Goal: Task Accomplishment & Management: Manage account settings

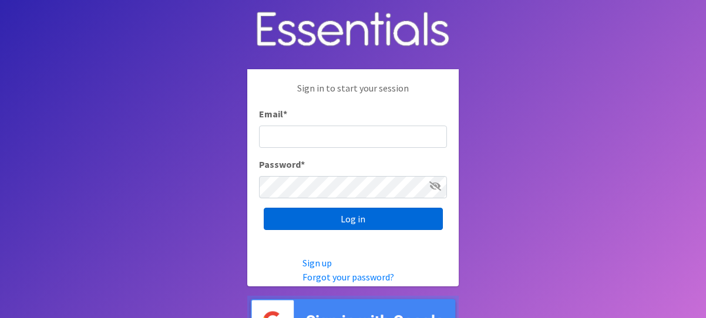
type input "melissa@cnydiaperbank.org"
click at [385, 212] on input "Log in" at bounding box center [353, 219] width 179 height 22
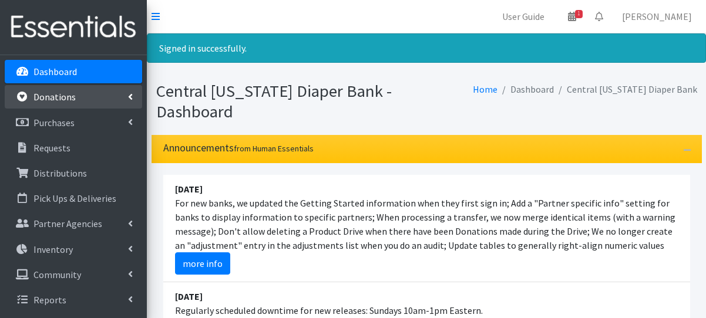
click at [64, 100] on p "Donations" at bounding box center [54, 97] width 42 height 12
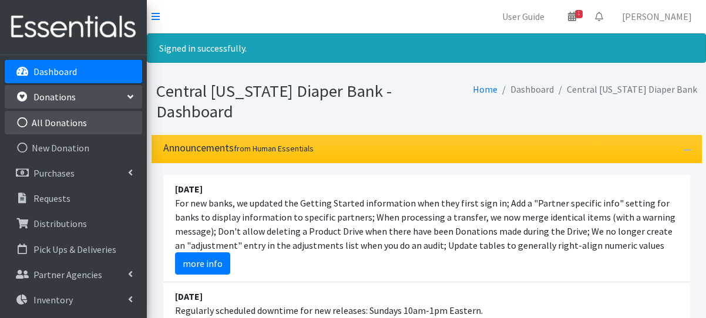
click at [78, 122] on link "All Donations" at bounding box center [73, 122] width 137 height 23
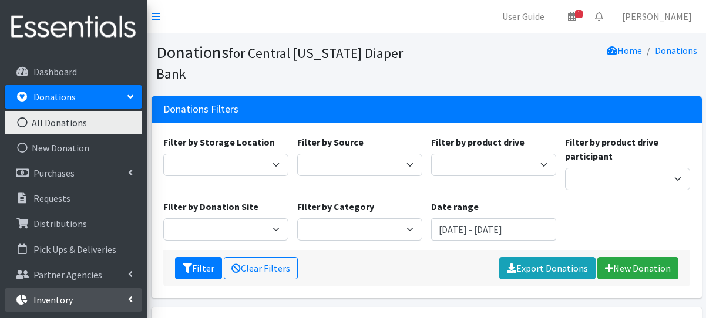
click at [70, 305] on p "Inventory" at bounding box center [52, 300] width 39 height 12
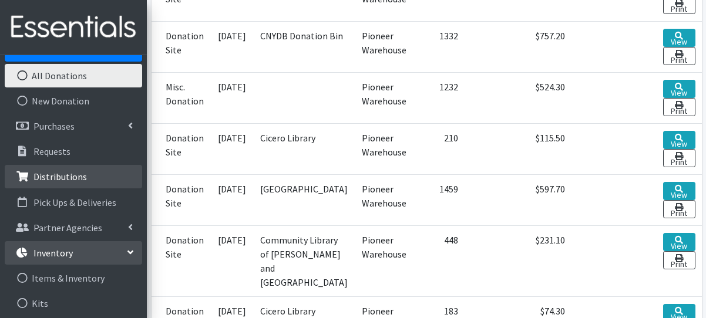
scroll to position [70, 0]
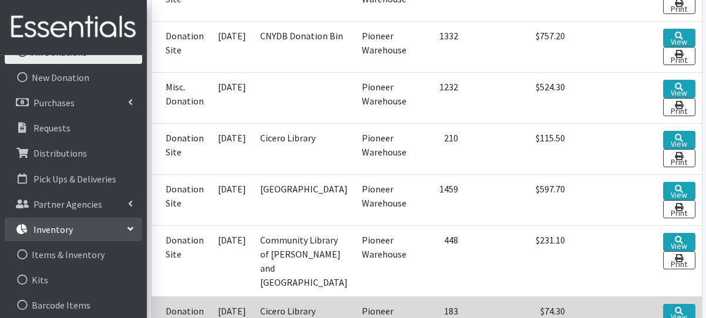
click at [572, 297] on td at bounding box center [614, 322] width 84 height 51
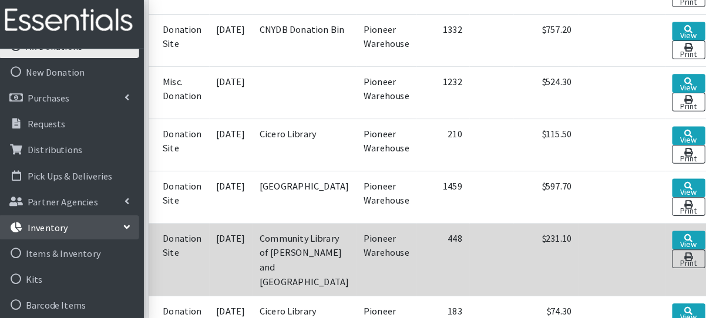
scroll to position [380, 0]
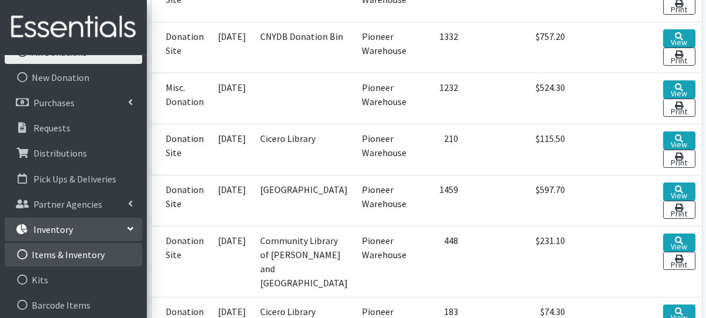
click at [75, 248] on link "Items & Inventory" at bounding box center [73, 254] width 137 height 23
click at [75, 252] on link "Items & Inventory" at bounding box center [73, 254] width 137 height 23
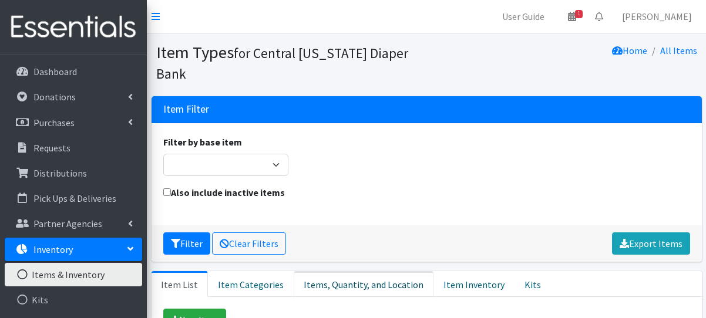
click at [356, 289] on link "Items, Quantity, and Location" at bounding box center [364, 284] width 140 height 26
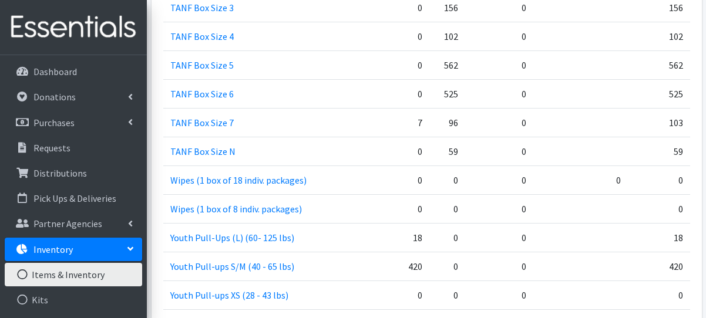
scroll to position [1771, 0]
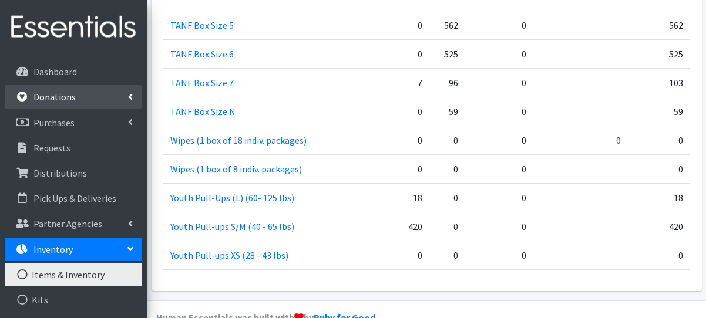
click at [81, 98] on link "Donations" at bounding box center [73, 96] width 137 height 23
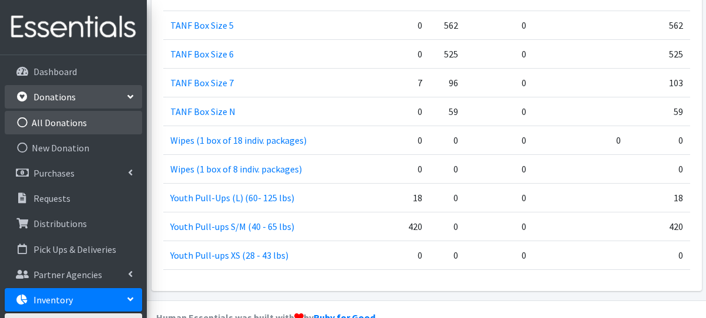
click at [85, 117] on link "All Donations" at bounding box center [73, 122] width 137 height 23
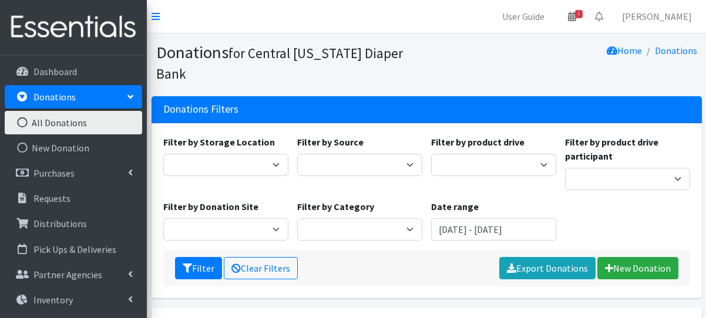
click at [166, 200] on div "Filter by Donation Site Cicero Library CNYDB Donation Bin Community Library of …" at bounding box center [226, 220] width 134 height 41
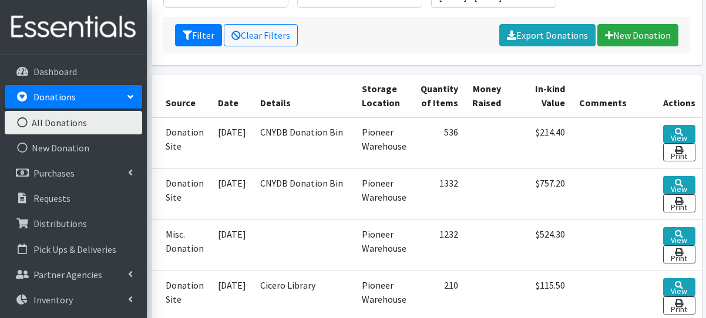
scroll to position [237, 0]
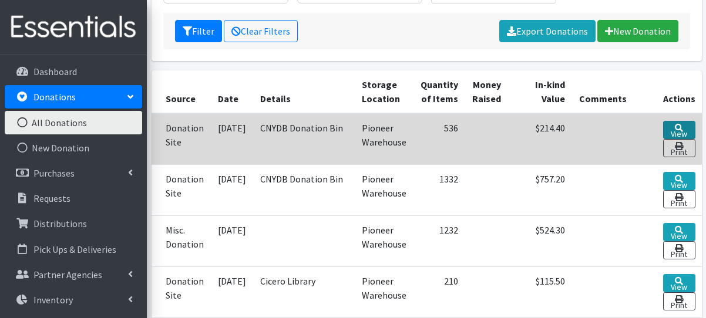
click at [669, 121] on link "View" at bounding box center [679, 130] width 32 height 18
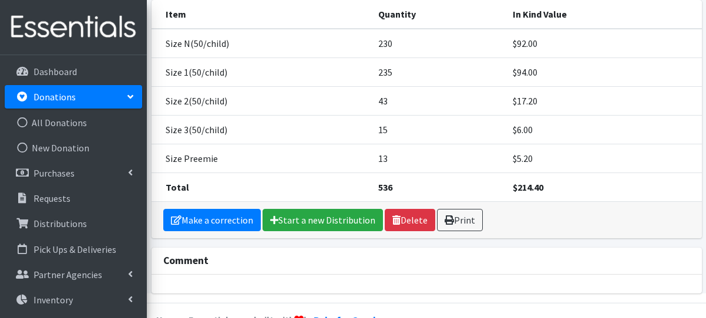
scroll to position [170, 0]
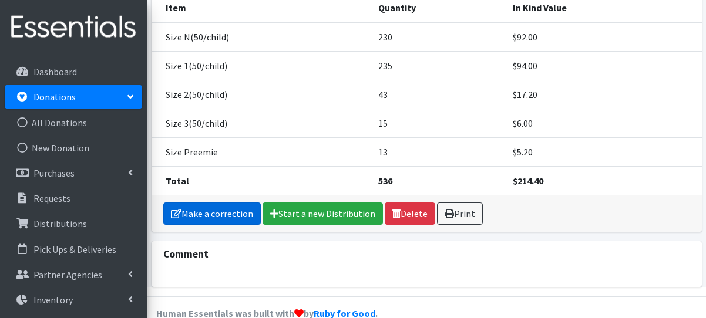
click at [225, 203] on link "Make a correction" at bounding box center [211, 214] width 97 height 22
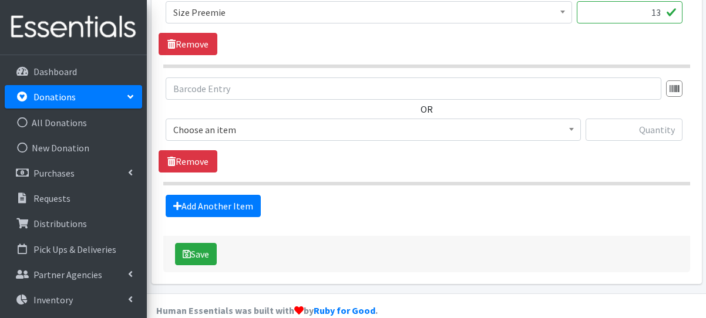
scroll to position [917, 0]
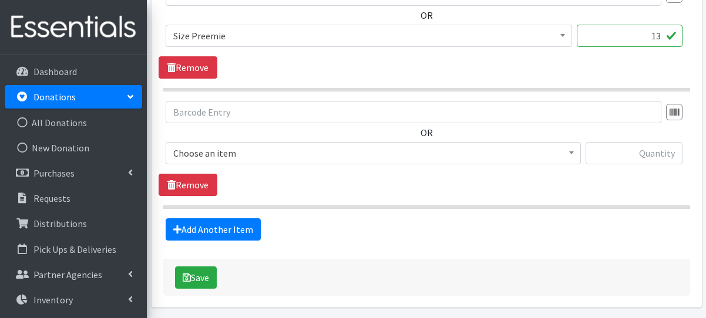
click at [527, 149] on span "Choose an item" at bounding box center [373, 153] width 400 height 16
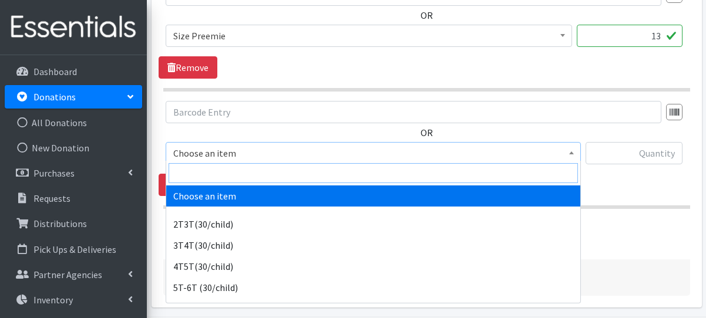
click at [510, 168] on input "search" at bounding box center [372, 173] width 409 height 20
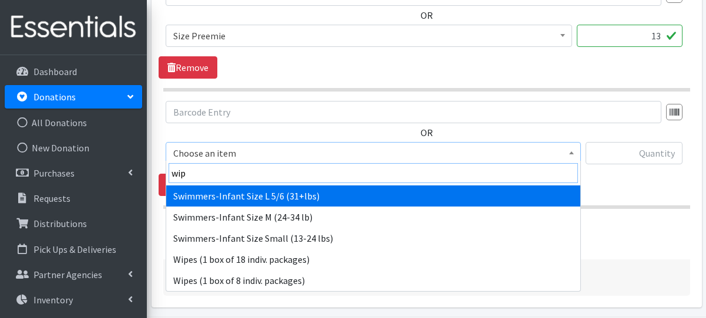
type input "wipe"
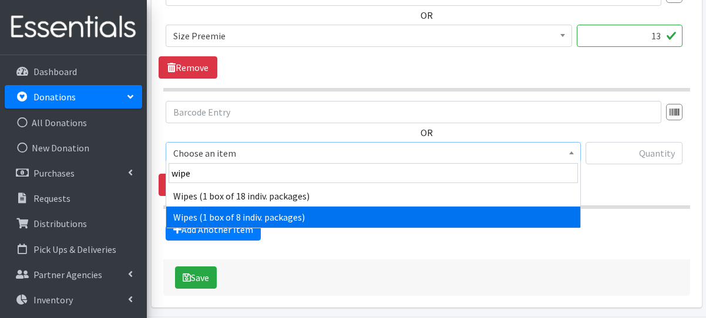
select select "6265"
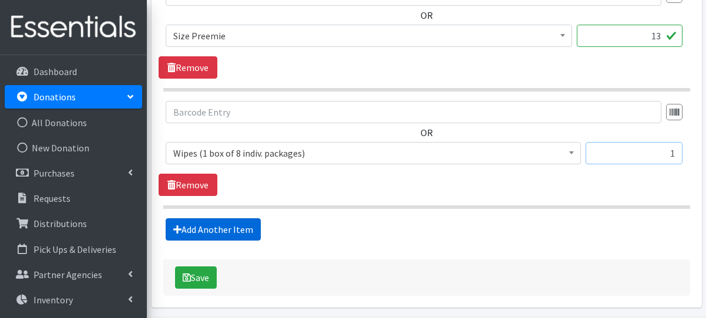
type input "1"
click at [218, 231] on link "Add Another Item" at bounding box center [213, 229] width 95 height 22
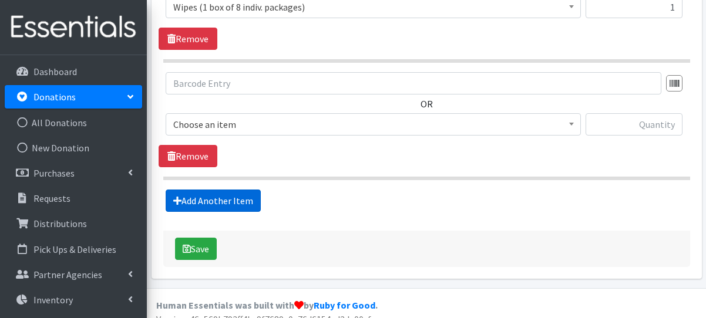
scroll to position [1071, 0]
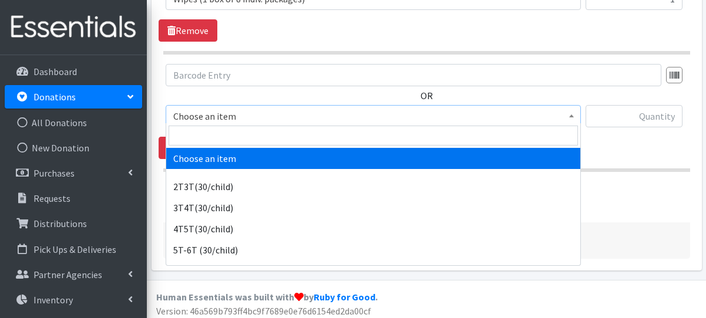
click at [253, 116] on span "Choose an item" at bounding box center [373, 116] width 400 height 16
click at [252, 135] on input "search" at bounding box center [372, 136] width 409 height 20
type input "6"
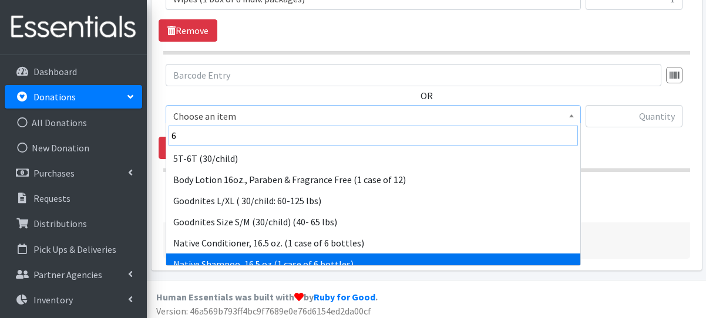
scroll to position [52, 0]
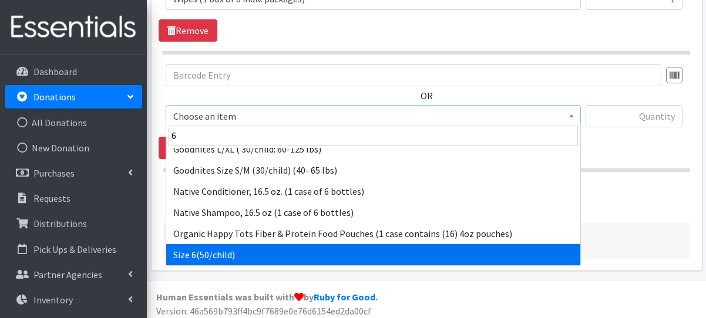
select select "966"
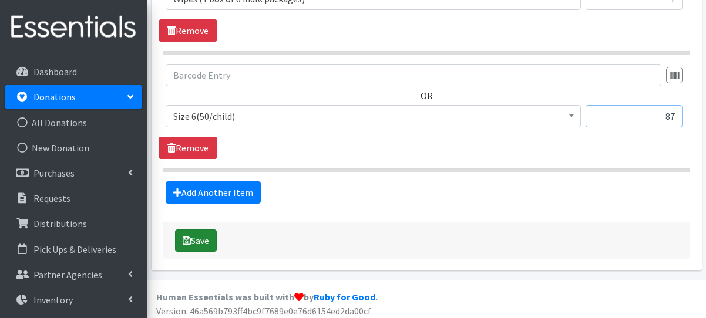
type input "87"
click at [198, 242] on button "Save" at bounding box center [196, 241] width 42 height 22
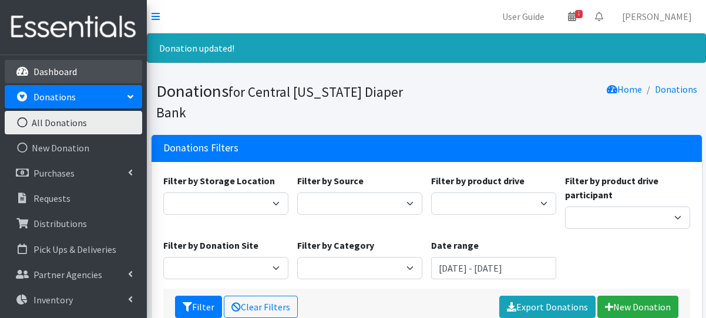
click at [90, 76] on link "Dashboard" at bounding box center [73, 71] width 137 height 23
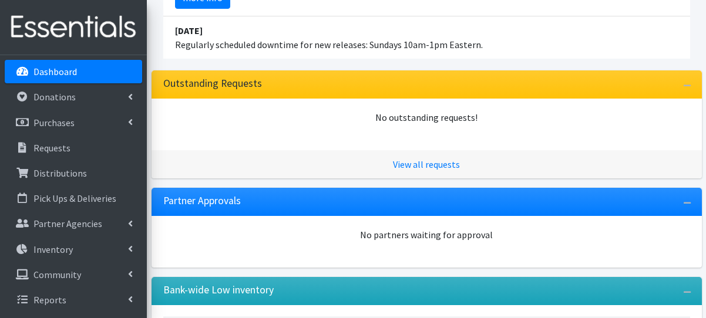
scroll to position [235, 0]
